Goal: Task Accomplishment & Management: Manage account settings

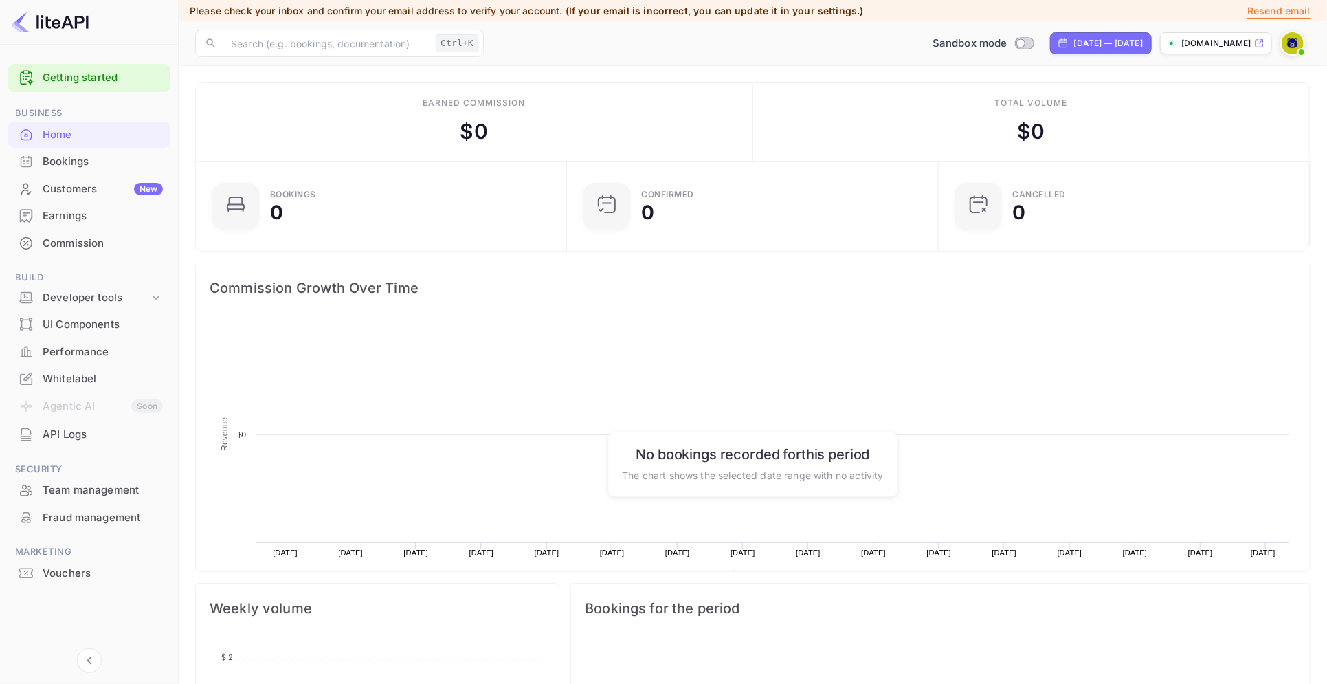
scroll to position [209, 350]
click at [151, 295] on icon at bounding box center [156, 298] width 14 height 14
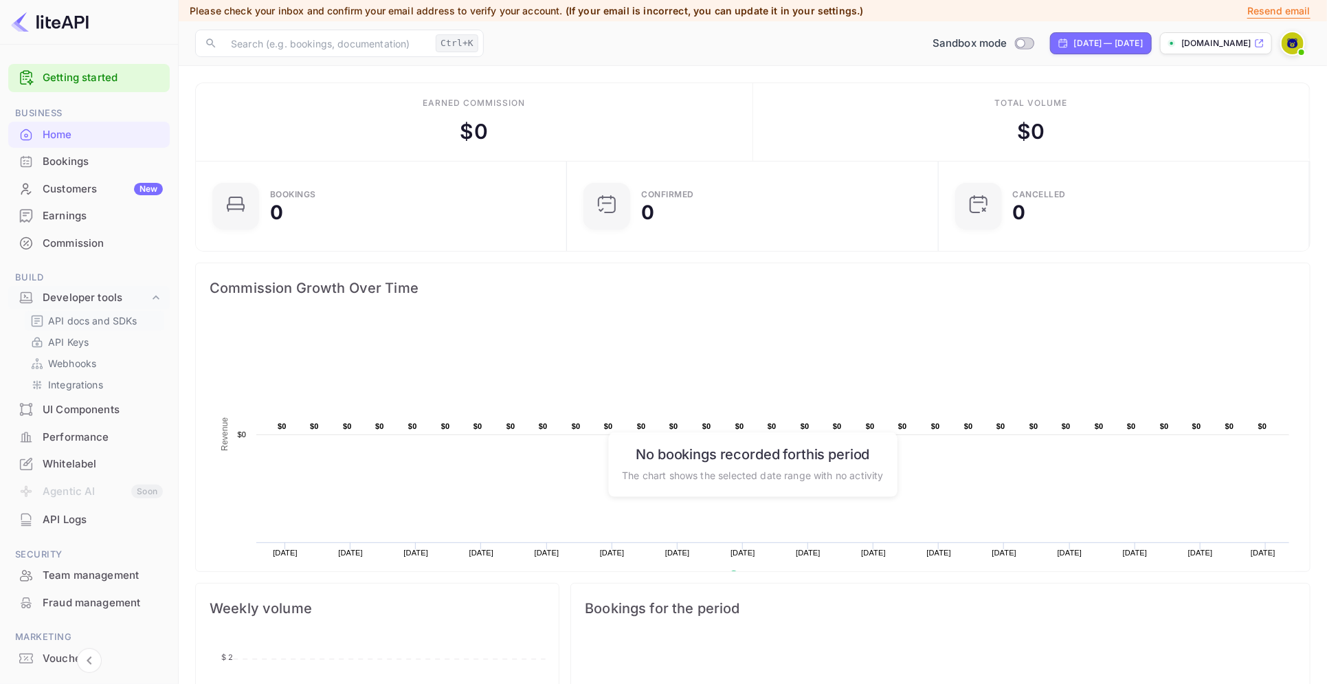
click at [81, 313] on p "API docs and SDKs" at bounding box center [92, 320] width 89 height 14
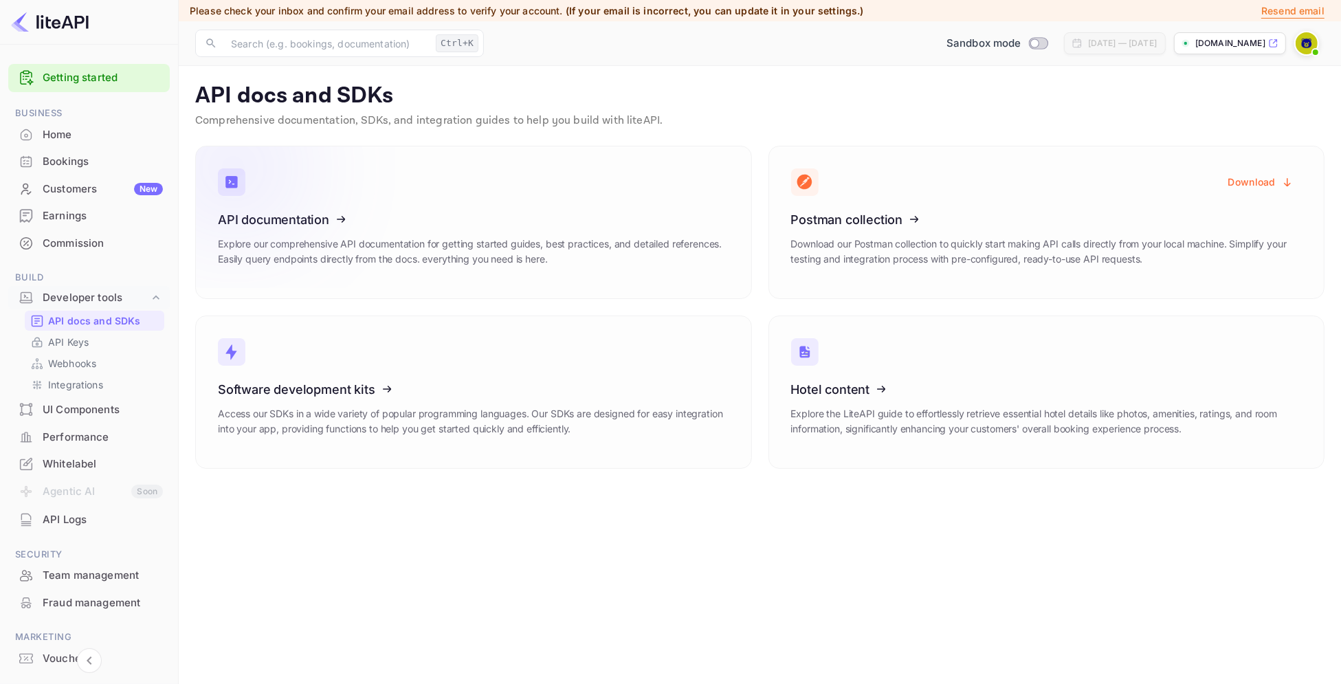
click at [327, 218] on icon at bounding box center [303, 217] width 214 height 142
click at [58, 456] on div "Whitelabel" at bounding box center [103, 464] width 120 height 16
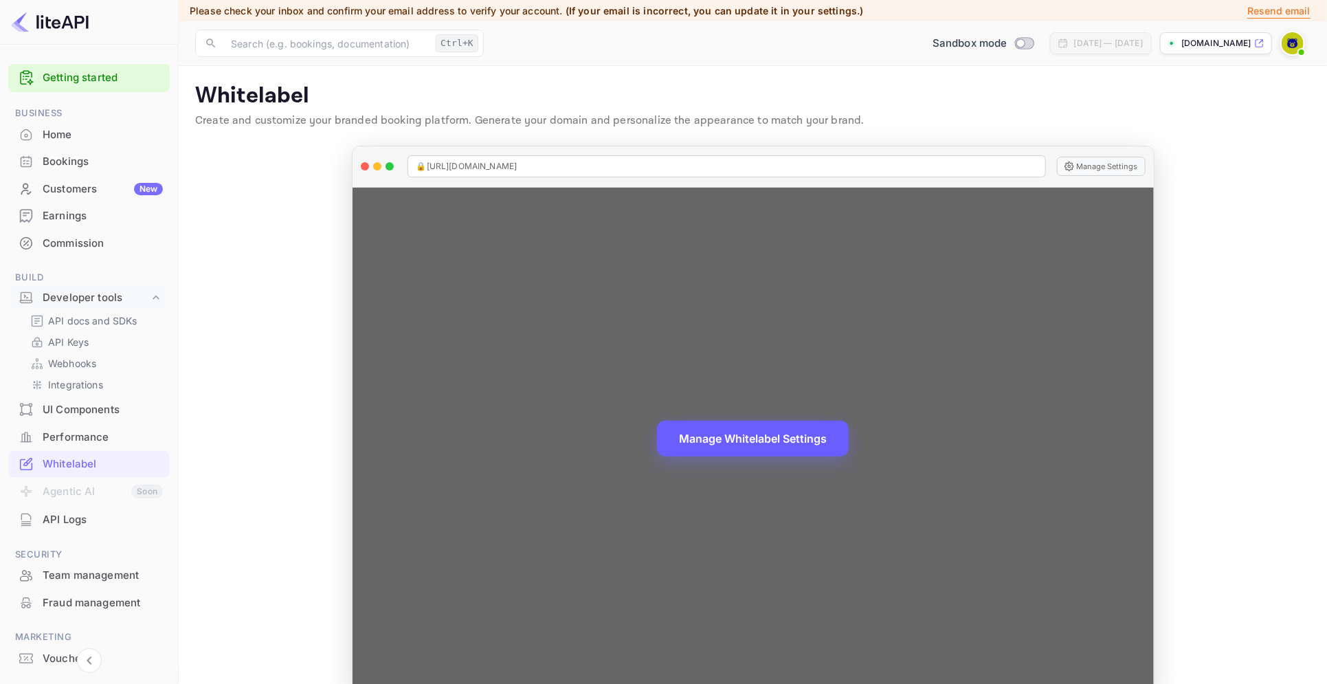
click at [765, 436] on button "Manage Whitelabel Settings" at bounding box center [753, 439] width 192 height 36
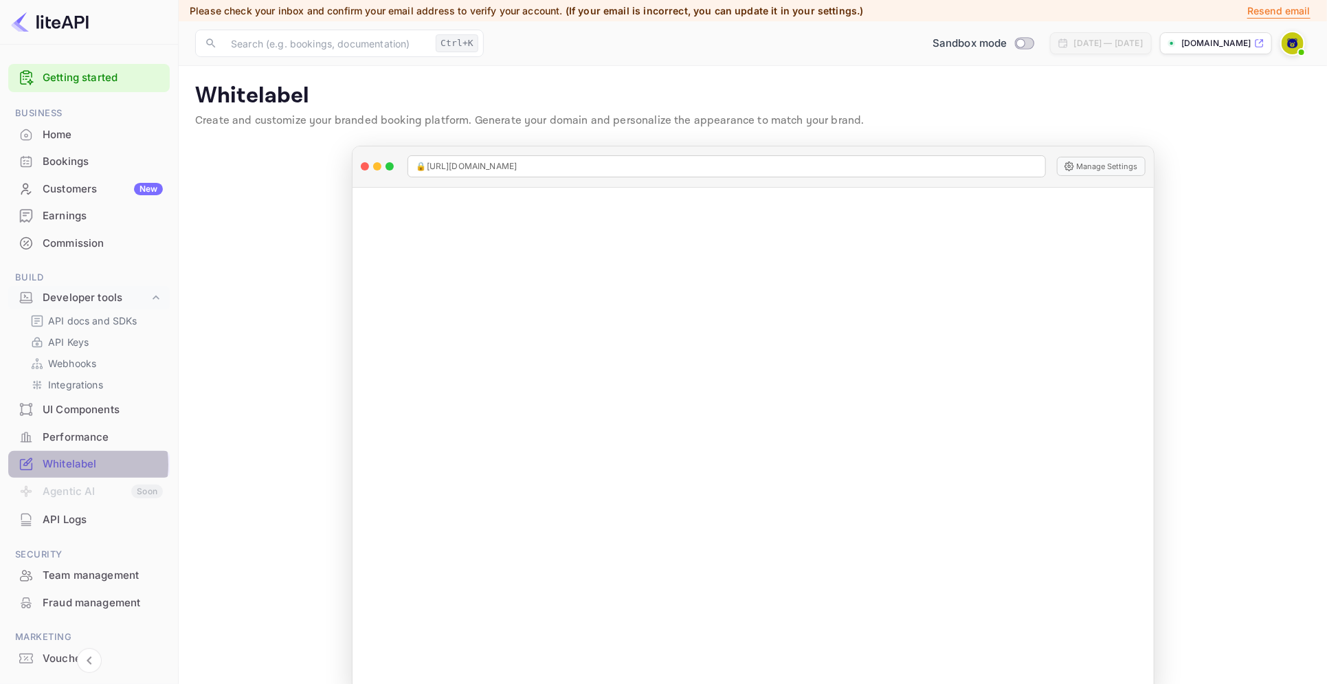
click at [62, 465] on div "Whitelabel" at bounding box center [103, 464] width 120 height 16
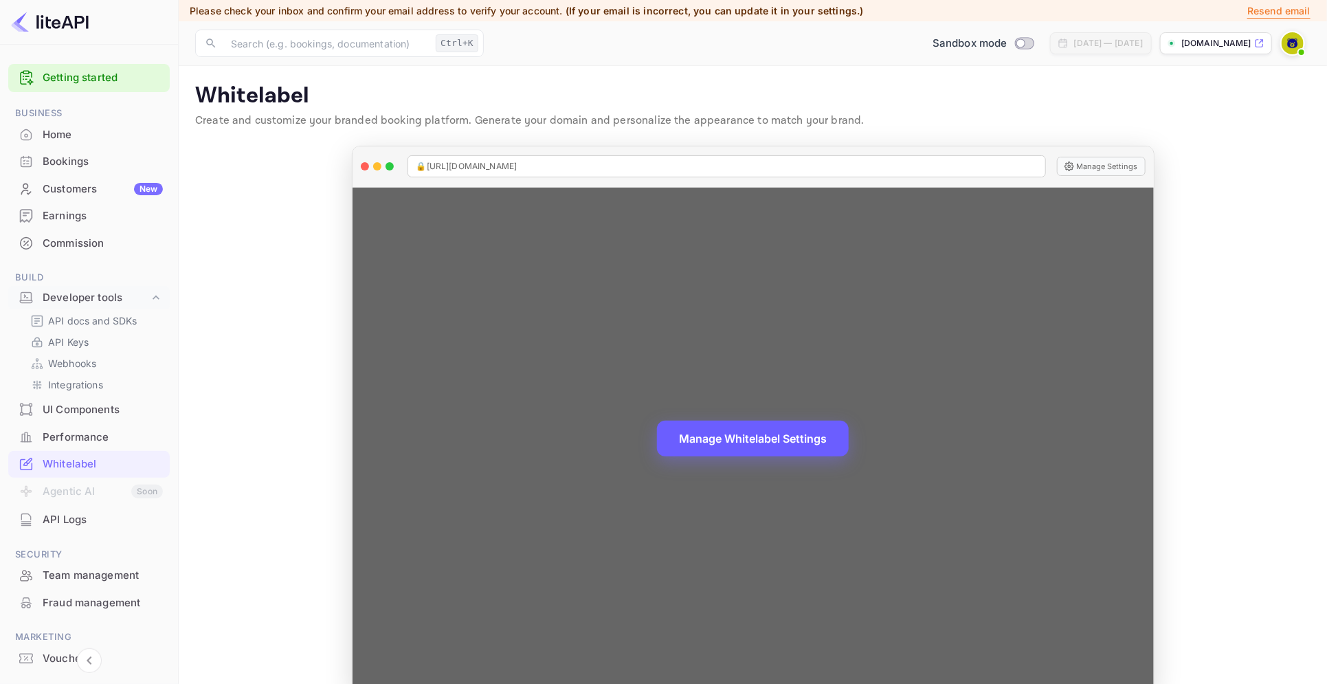
click at [703, 435] on button "Manage Whitelabel Settings" at bounding box center [753, 439] width 192 height 36
